Goal: Entertainment & Leisure: Browse casually

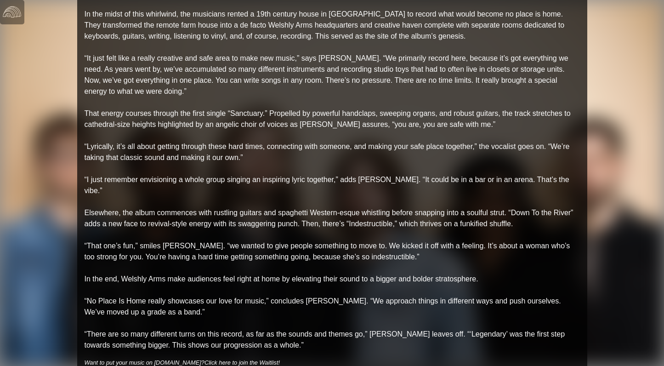
scroll to position [409, 0]
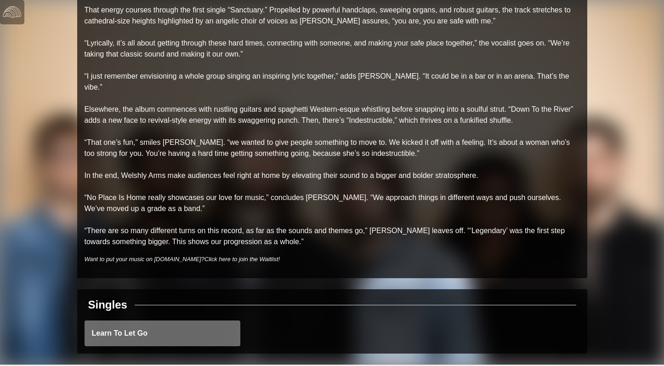
click at [149, 321] on link "Learn To Let Go" at bounding box center [163, 333] width 156 height 26
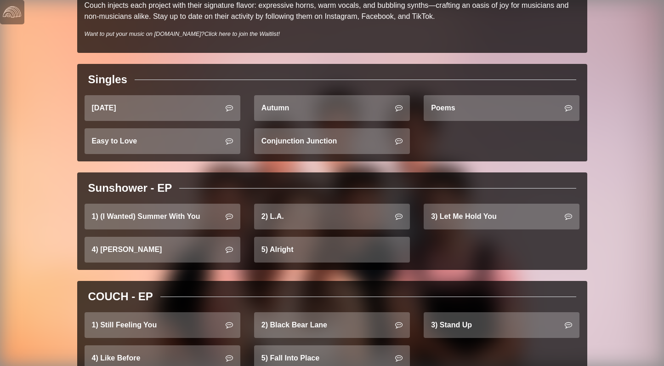
scroll to position [317, 0]
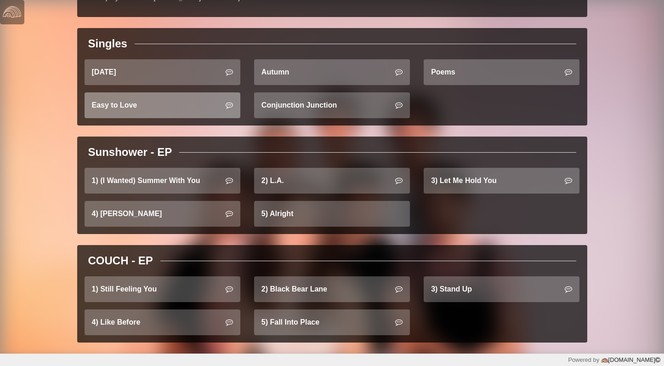
click at [185, 106] on link "Easy to Love" at bounding box center [163, 105] width 156 height 26
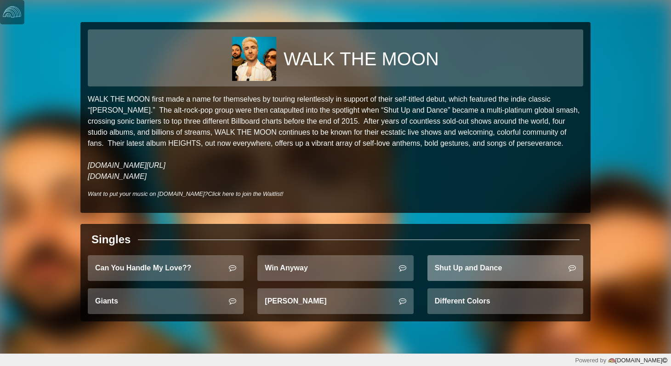
click at [486, 274] on link "Shut Up and Dance" at bounding box center [506, 268] width 156 height 26
